Goal: Task Accomplishment & Management: Manage account settings

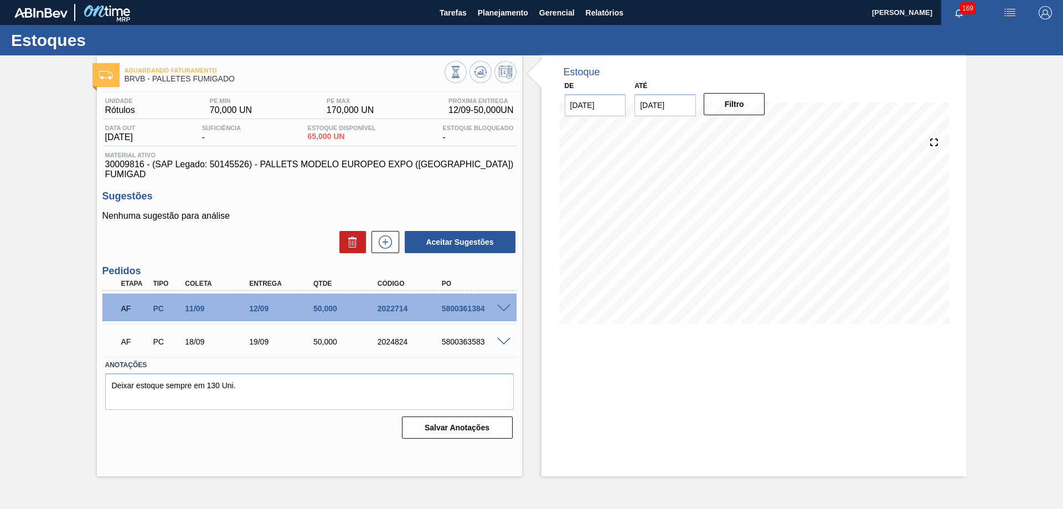
click at [964, 12] on span "169" at bounding box center [968, 8] width 16 height 12
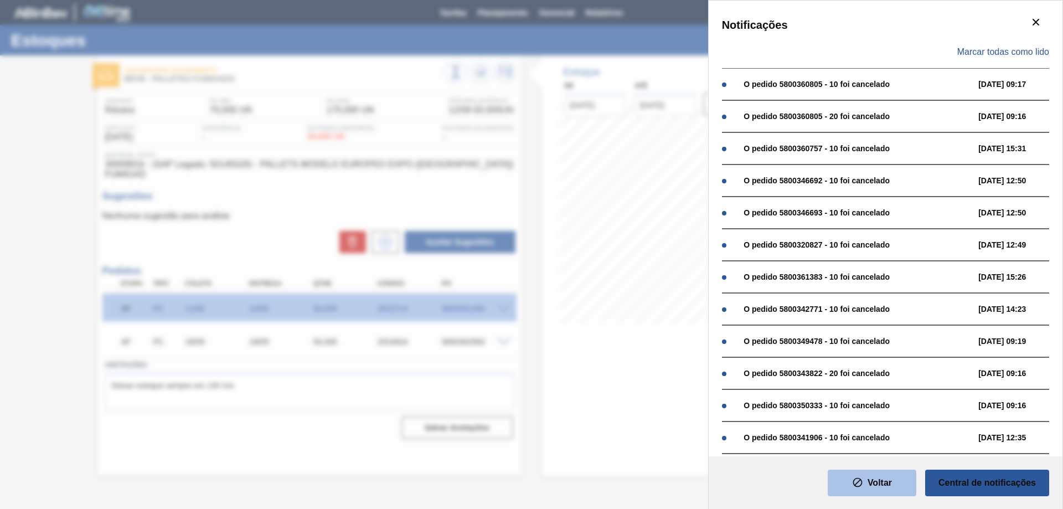
click at [0, 0] on slot "Voltar" at bounding box center [0, 0] width 0 height 0
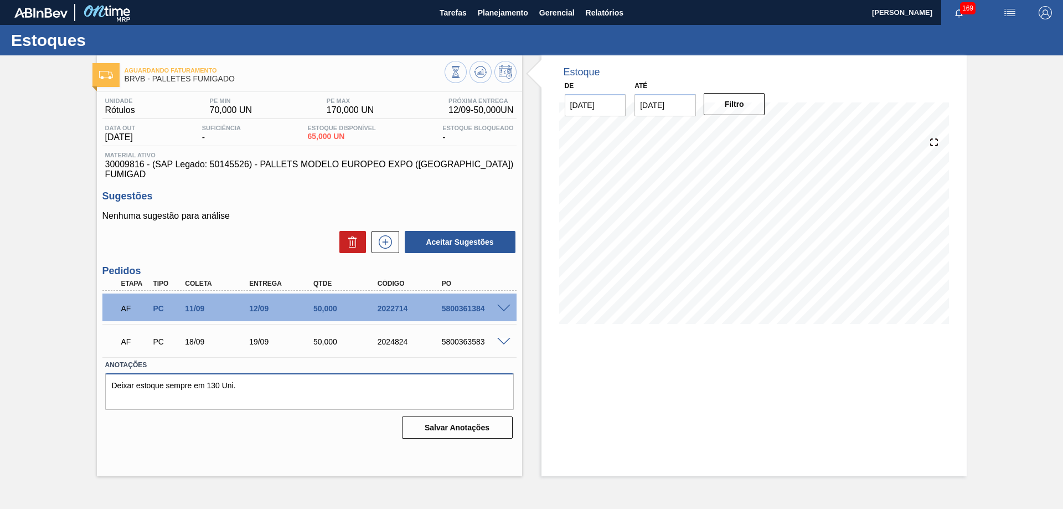
click at [305, 387] on textarea "Deixar estoque sempre em 130 Uni." at bounding box center [309, 391] width 409 height 37
click at [205, 166] on span "30009816 - (SAP Legado: 50145526) - PALLETS MODELO EUROPEO EXPO ([GEOGRAPHIC_DA…" at bounding box center [309, 169] width 409 height 20
click at [138, 164] on span "30009816 - (SAP Legado: 50145526) - PALLETS MODELO EUROPEO EXPO ([GEOGRAPHIC_DA…" at bounding box center [309, 169] width 409 height 20
click at [177, 211] on div "Nenhuma sugestão para análise Aceitar Sugestões" at bounding box center [309, 232] width 414 height 43
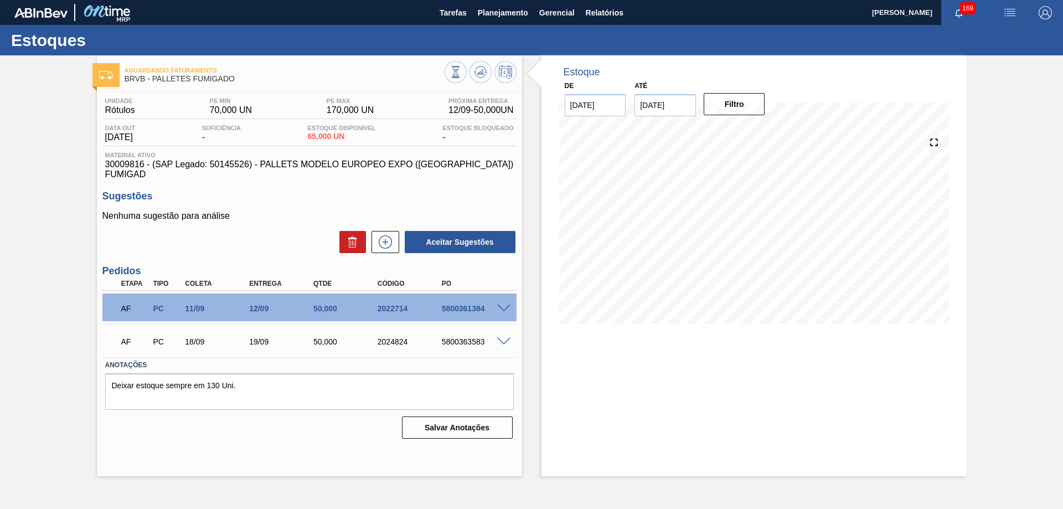
click at [210, 338] on div "AF PC 18/09 19/09 50,000 2024824 5800363583" at bounding box center [306, 340] width 385 height 22
click at [259, 380] on textarea "Deixar estoque sempre em 130 Uni." at bounding box center [309, 391] width 409 height 37
